Goal: Information Seeking & Learning: Learn about a topic

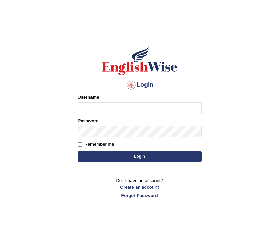
type input "Jaspreet09"
click at [81, 145] on input "Remember me" at bounding box center [80, 144] width 4 height 4
checkbox input "true"
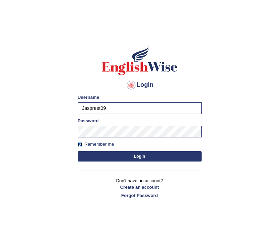
scroll to position [1, 0]
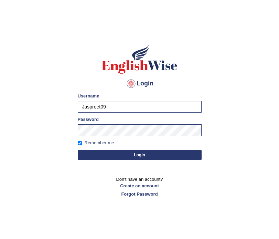
click at [116, 159] on button "Login" at bounding box center [140, 155] width 124 height 10
click at [115, 154] on button "Login" at bounding box center [140, 155] width 124 height 10
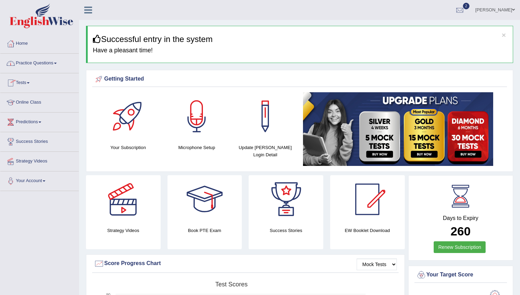
click at [35, 61] on link "Practice Questions" at bounding box center [39, 62] width 78 height 17
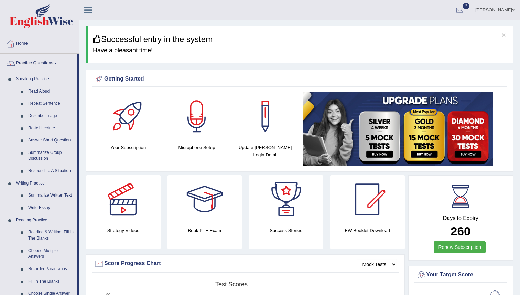
click at [35, 61] on link "Practice Questions" at bounding box center [38, 62] width 77 height 17
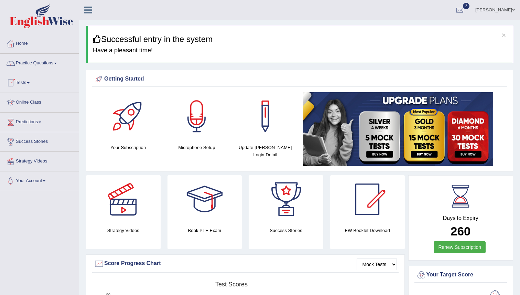
click at [23, 101] on link "Online Class" at bounding box center [39, 101] width 78 height 17
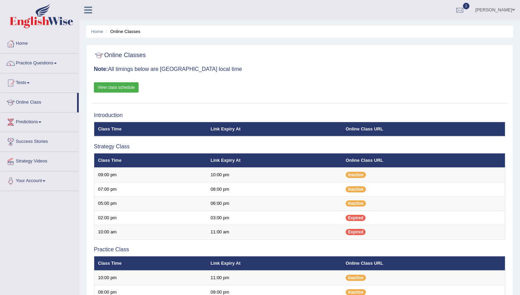
click at [121, 89] on link "View class schedule" at bounding box center [116, 87] width 45 height 10
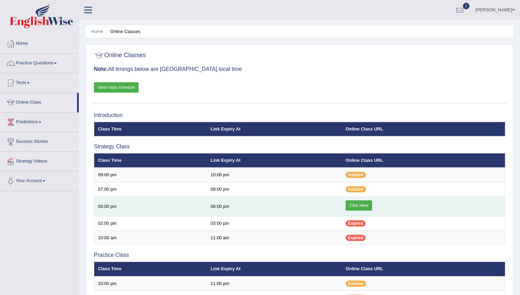
click at [362, 203] on link "Click Here" at bounding box center [359, 205] width 27 height 10
click at [355, 203] on link "Click Here" at bounding box center [359, 205] width 27 height 10
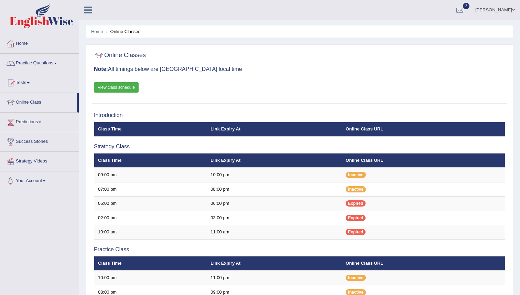
click at [32, 64] on link "Practice Questions" at bounding box center [39, 62] width 78 height 17
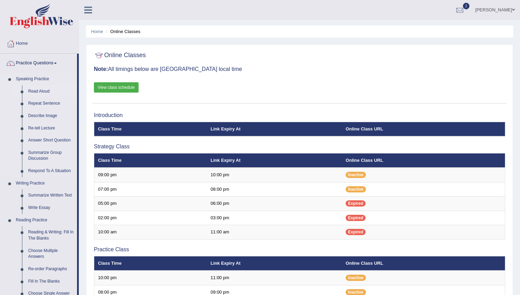
click at [38, 92] on link "Read Aloud" at bounding box center [51, 91] width 52 height 12
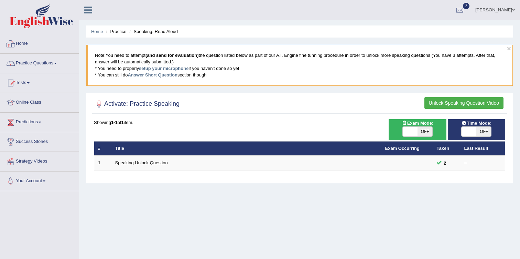
click at [22, 42] on link "Home" at bounding box center [39, 42] width 78 height 17
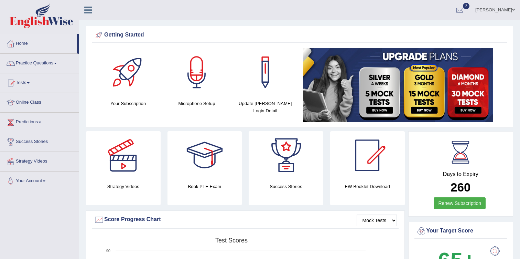
click at [34, 62] on link "Practice Questions" at bounding box center [39, 62] width 78 height 17
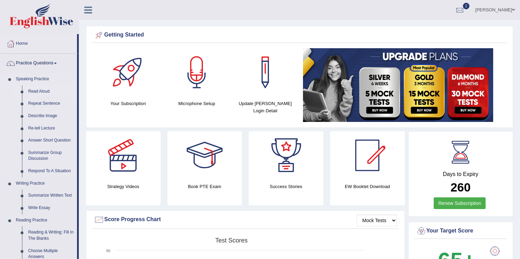
click at [43, 91] on link "Read Aloud" at bounding box center [51, 91] width 52 height 12
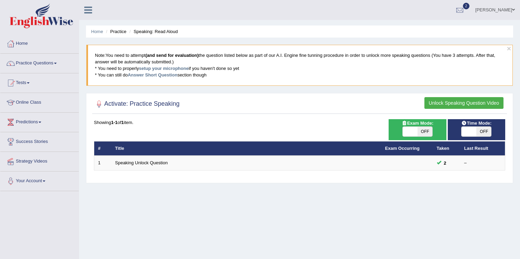
click at [449, 101] on button "Unlock Speaking Question Video" at bounding box center [464, 103] width 79 height 12
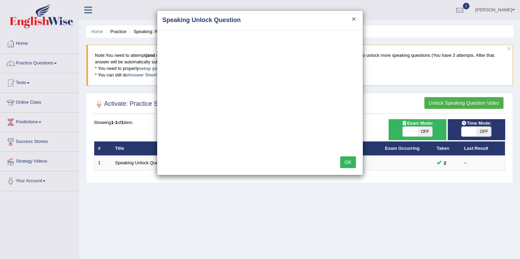
click at [354, 20] on button "×" at bounding box center [354, 18] width 4 height 7
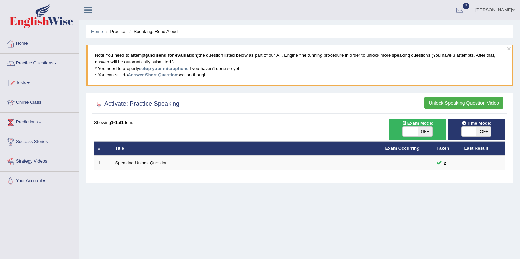
click at [27, 64] on link "Practice Questions" at bounding box center [39, 62] width 78 height 17
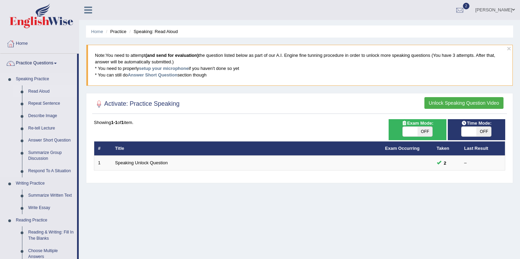
click at [29, 92] on link "Read Aloud" at bounding box center [51, 91] width 52 height 12
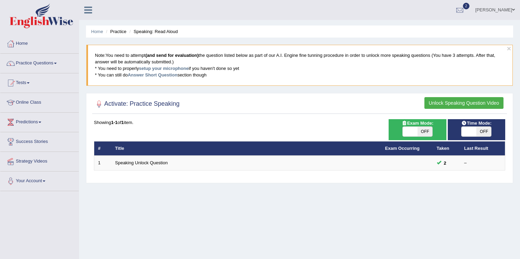
click at [483, 129] on span "OFF" at bounding box center [484, 132] width 15 height 10
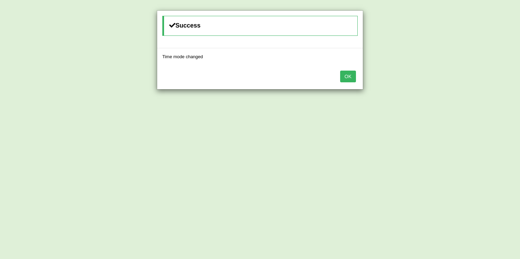
click at [352, 76] on button "OK" at bounding box center [348, 77] width 16 height 12
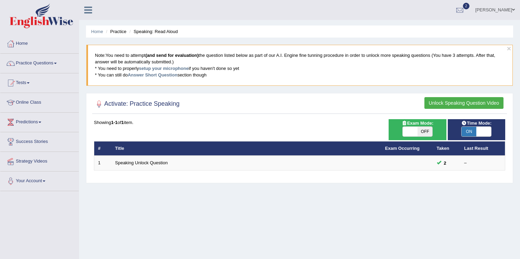
click at [474, 130] on span "ON" at bounding box center [469, 132] width 15 height 10
checkbox input "false"
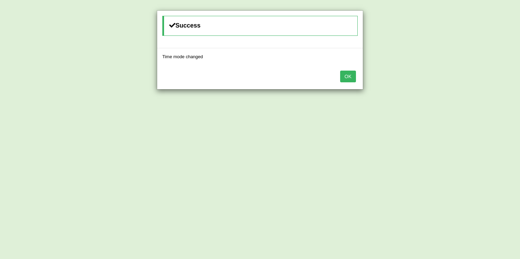
click at [353, 76] on button "OK" at bounding box center [348, 77] width 16 height 12
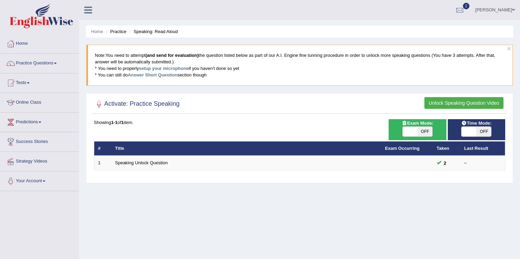
click at [439, 100] on button "Unlock Speaking Question Video" at bounding box center [464, 103] width 79 height 12
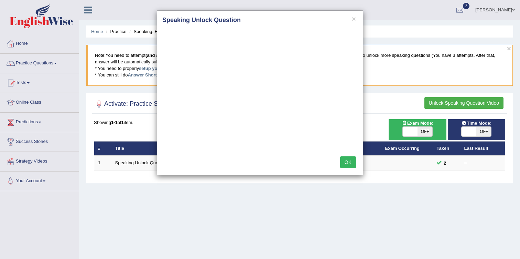
click at [350, 159] on button "OK" at bounding box center [348, 162] width 16 height 12
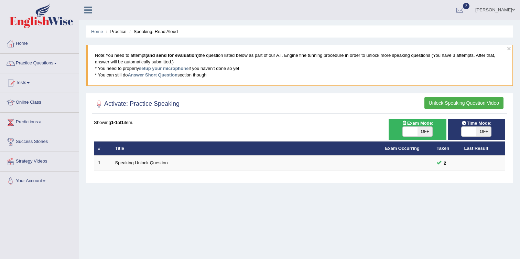
click at [457, 102] on button "Unlock Speaking Question Video" at bounding box center [464, 103] width 79 height 12
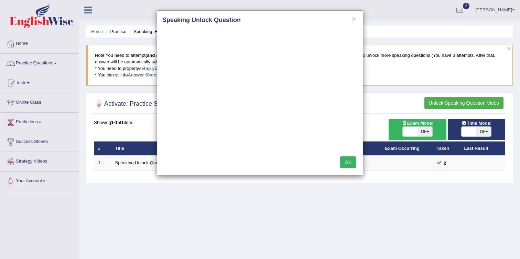
click at [347, 163] on button "OK" at bounding box center [348, 162] width 16 height 12
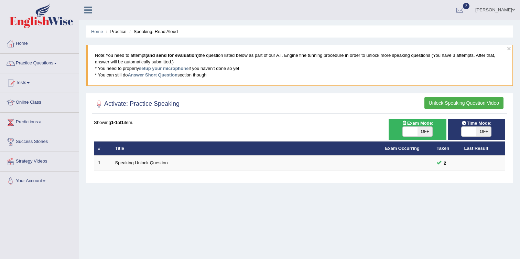
click at [463, 102] on button "Unlock Speaking Question Video" at bounding box center [464, 103] width 79 height 12
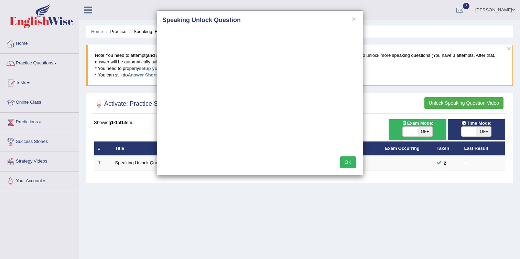
click at [346, 161] on button "OK" at bounding box center [348, 162] width 16 height 12
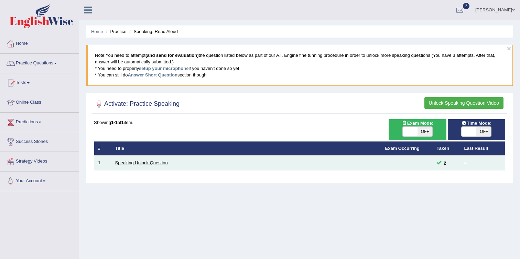
click at [147, 165] on link "Speaking Unlock Question" at bounding box center [141, 162] width 53 height 5
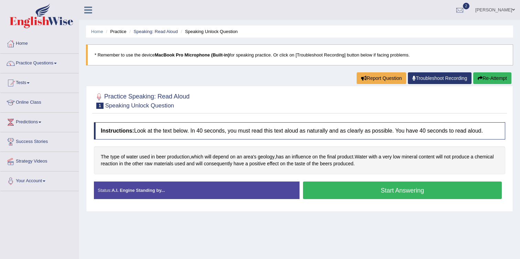
click at [401, 192] on button "Start Answering" at bounding box center [402, 190] width 199 height 18
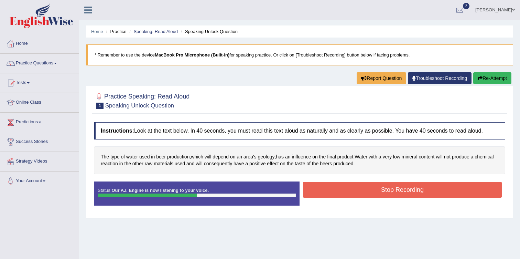
click at [401, 192] on button "Stop Recording" at bounding box center [402, 190] width 199 height 16
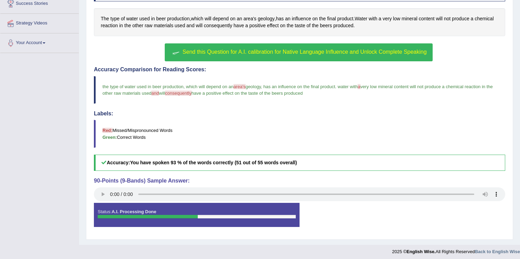
scroll to position [141, 0]
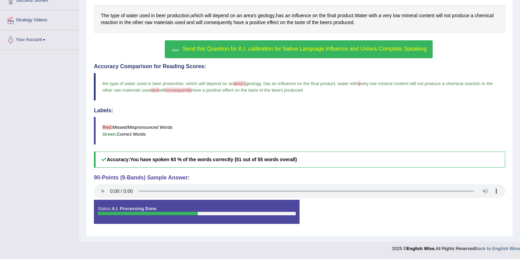
click at [243, 47] on span "Send this Question for A.I. calibration for Native Language Influence and Unloc…" at bounding box center [305, 49] width 244 height 6
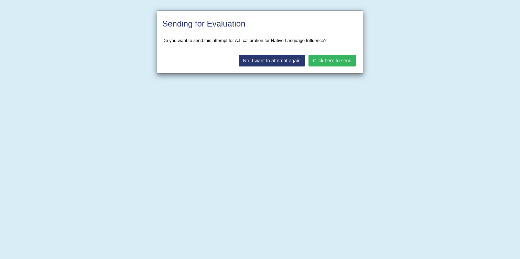
click at [327, 61] on button "Click here to send" at bounding box center [332, 61] width 47 height 12
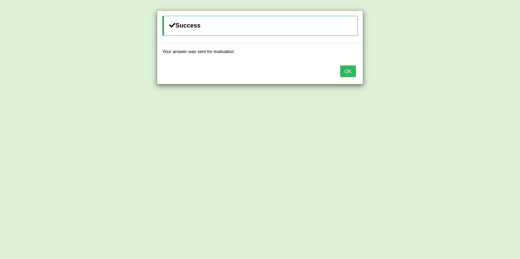
click at [343, 71] on button "OK" at bounding box center [348, 71] width 16 height 12
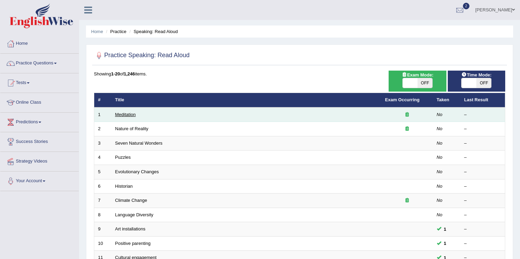
click at [122, 115] on link "Meditation" at bounding box center [125, 114] width 21 height 5
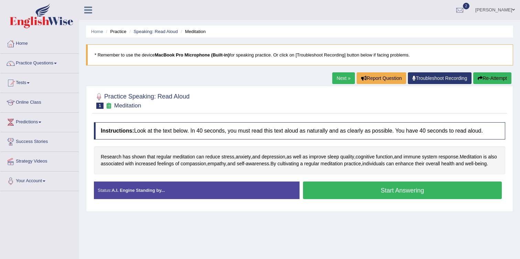
click at [358, 193] on button "Start Answering" at bounding box center [402, 190] width 199 height 18
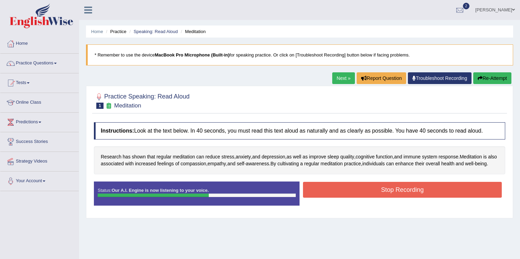
click at [358, 193] on button "Stop Recording" at bounding box center [402, 190] width 199 height 16
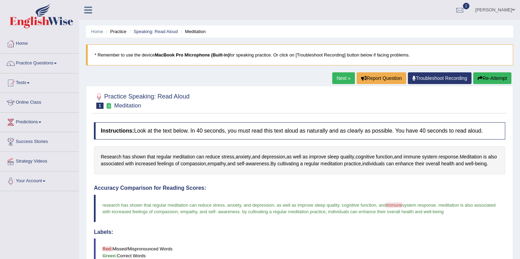
click at [341, 78] on link "Next »" at bounding box center [343, 78] width 23 height 12
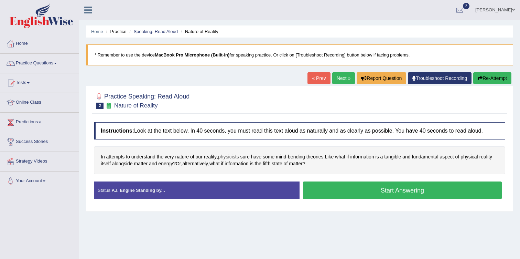
click at [231, 157] on span "physicists" at bounding box center [228, 156] width 21 height 7
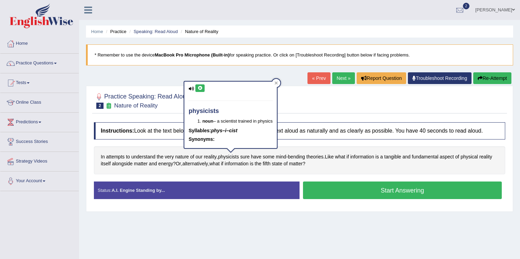
click at [193, 87] on icon at bounding box center [192, 88] width 6 height 4
click at [199, 87] on icon at bounding box center [200, 88] width 5 height 4
click at [200, 87] on icon at bounding box center [200, 88] width 5 height 4
click at [201, 88] on icon at bounding box center [200, 88] width 5 height 4
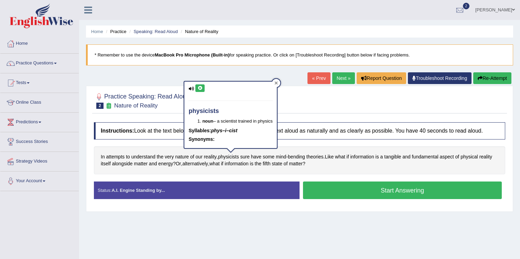
click at [278, 84] on icon at bounding box center [276, 82] width 3 height 3
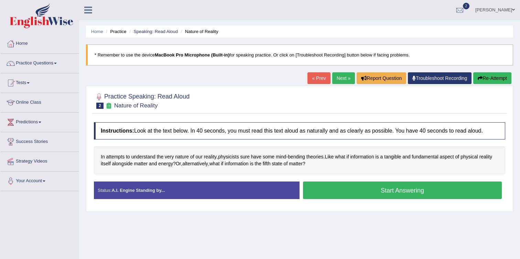
click at [352, 187] on button "Start Answering" at bounding box center [402, 190] width 199 height 18
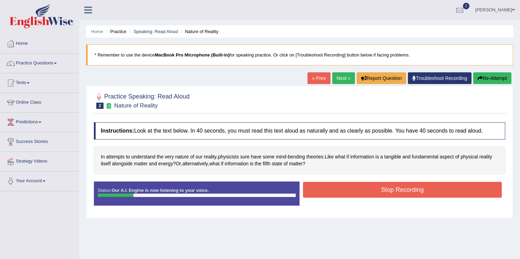
click at [353, 187] on button "Stop Recording" at bounding box center [402, 190] width 199 height 16
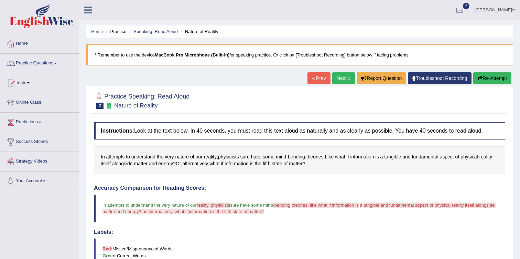
click at [492, 75] on button "Re-Attempt" at bounding box center [493, 78] width 38 height 12
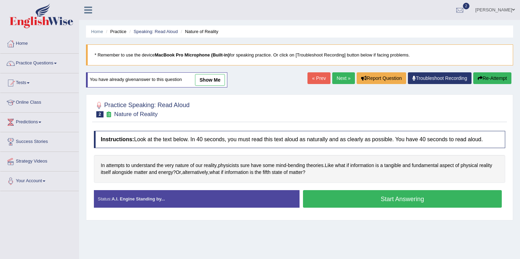
click at [352, 196] on button "Start Answering" at bounding box center [402, 199] width 199 height 18
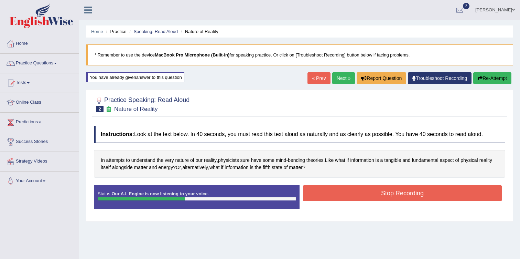
click at [352, 196] on button "Stop Recording" at bounding box center [402, 193] width 199 height 16
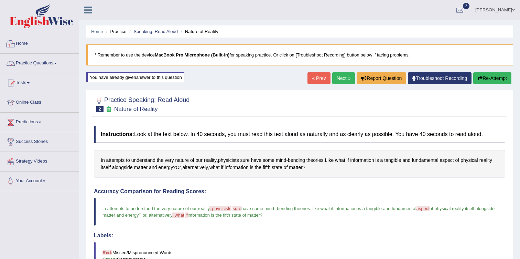
click at [45, 63] on link "Practice Questions" at bounding box center [39, 62] width 78 height 17
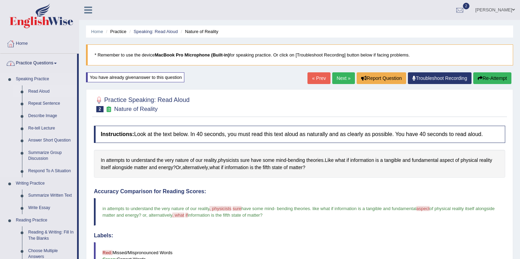
click at [45, 93] on link "Read Aloud" at bounding box center [51, 91] width 52 height 12
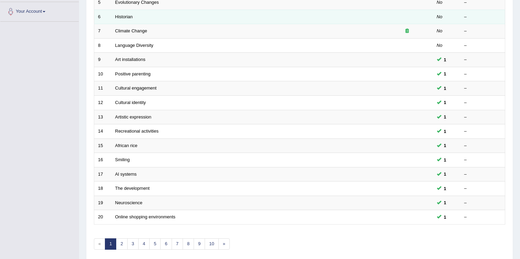
scroll to position [197, 0]
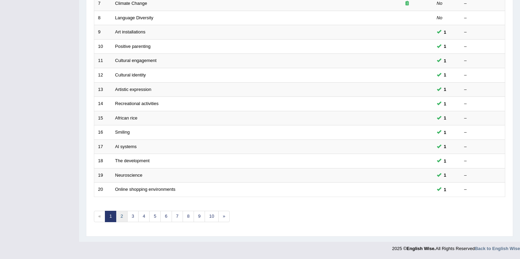
click at [119, 214] on link "2" at bounding box center [121, 216] width 11 height 11
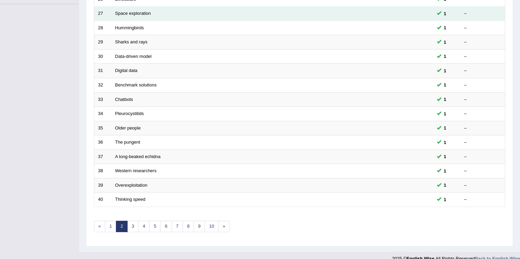
scroll to position [197, 0]
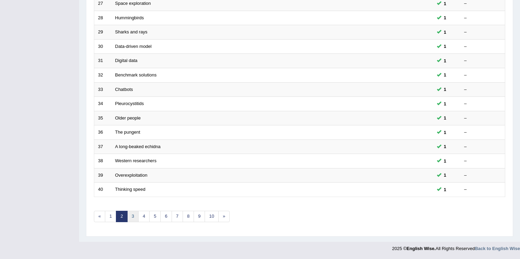
click at [134, 219] on link "3" at bounding box center [132, 216] width 11 height 11
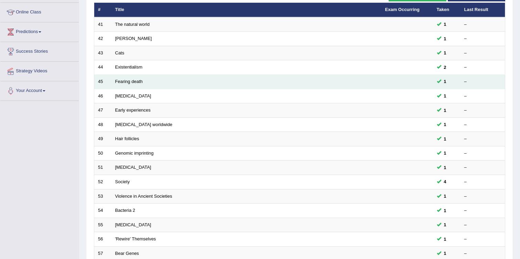
scroll to position [197, 0]
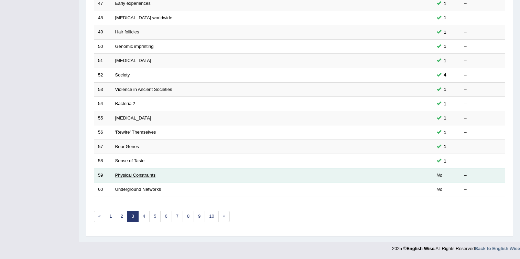
click at [142, 176] on link "Physical Constraints" at bounding box center [135, 174] width 41 height 5
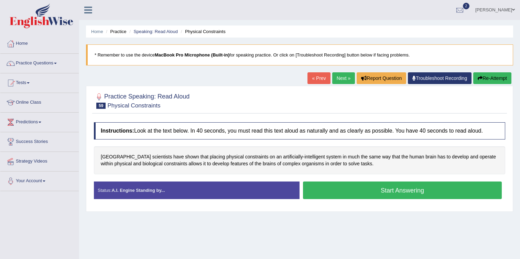
click at [342, 184] on button "Start Answering" at bounding box center [402, 190] width 199 height 18
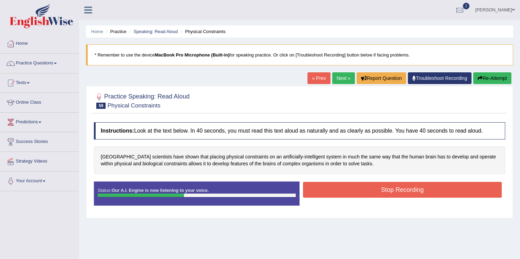
click at [342, 184] on button "Stop Recording" at bounding box center [402, 190] width 199 height 16
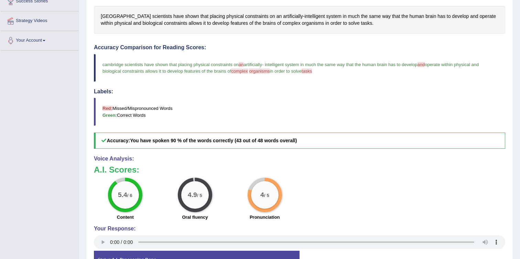
scroll to position [143, 0]
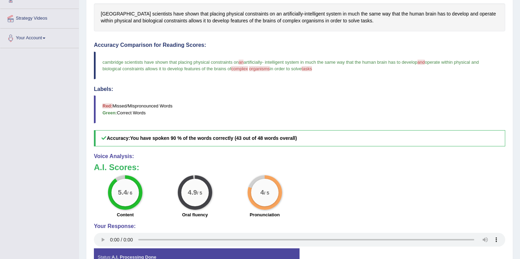
click at [266, 68] on span "organisms" at bounding box center [259, 68] width 21 height 5
click at [265, 68] on span "organisms" at bounding box center [259, 68] width 21 height 5
click at [263, 68] on span "organisms" at bounding box center [259, 68] width 21 height 5
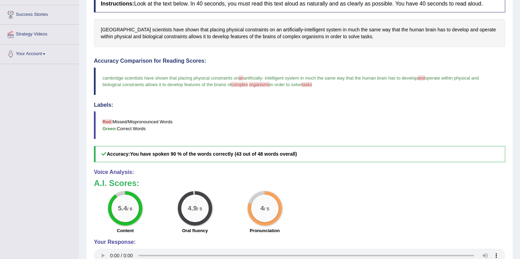
scroll to position [42, 0]
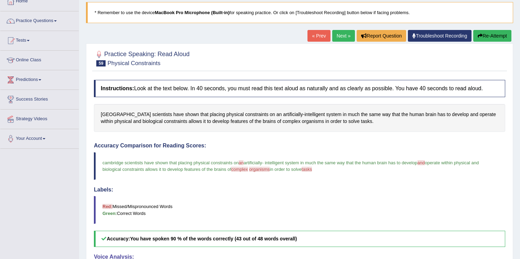
click at [263, 169] on span "organisms" at bounding box center [259, 169] width 21 height 5
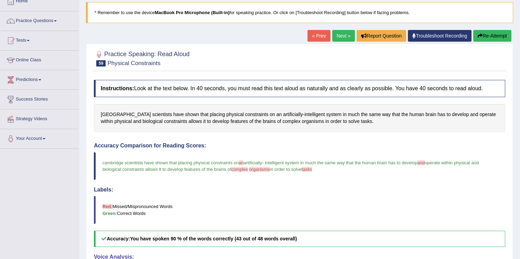
click at [263, 169] on span "organisms" at bounding box center [259, 169] width 21 height 5
click at [260, 171] on span "organisms" at bounding box center [259, 169] width 21 height 5
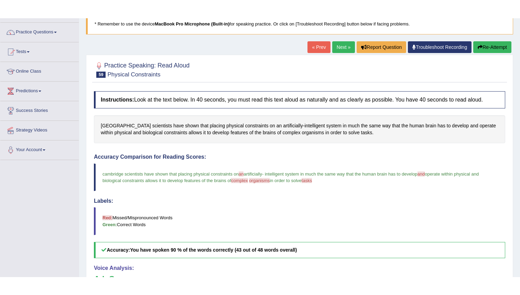
scroll to position [0, 0]
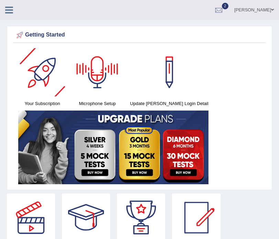
click at [12, 10] on icon at bounding box center [9, 10] width 8 height 9
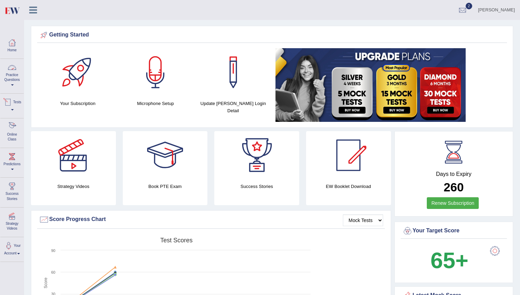
click at [11, 134] on link "Online Class" at bounding box center [11, 131] width 23 height 27
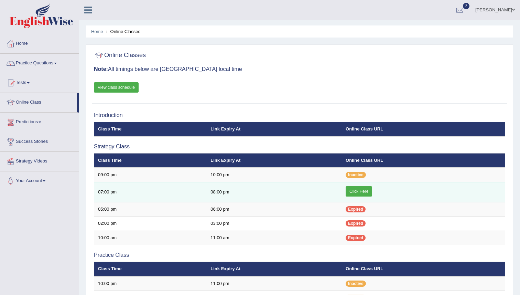
click at [349, 192] on link "Click Here" at bounding box center [359, 191] width 27 height 10
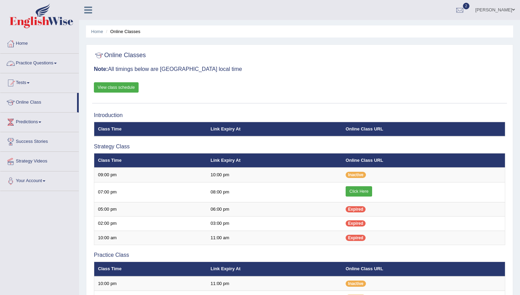
click at [35, 60] on link "Practice Questions" at bounding box center [39, 62] width 78 height 17
